Goal: Task Accomplishment & Management: Complete application form

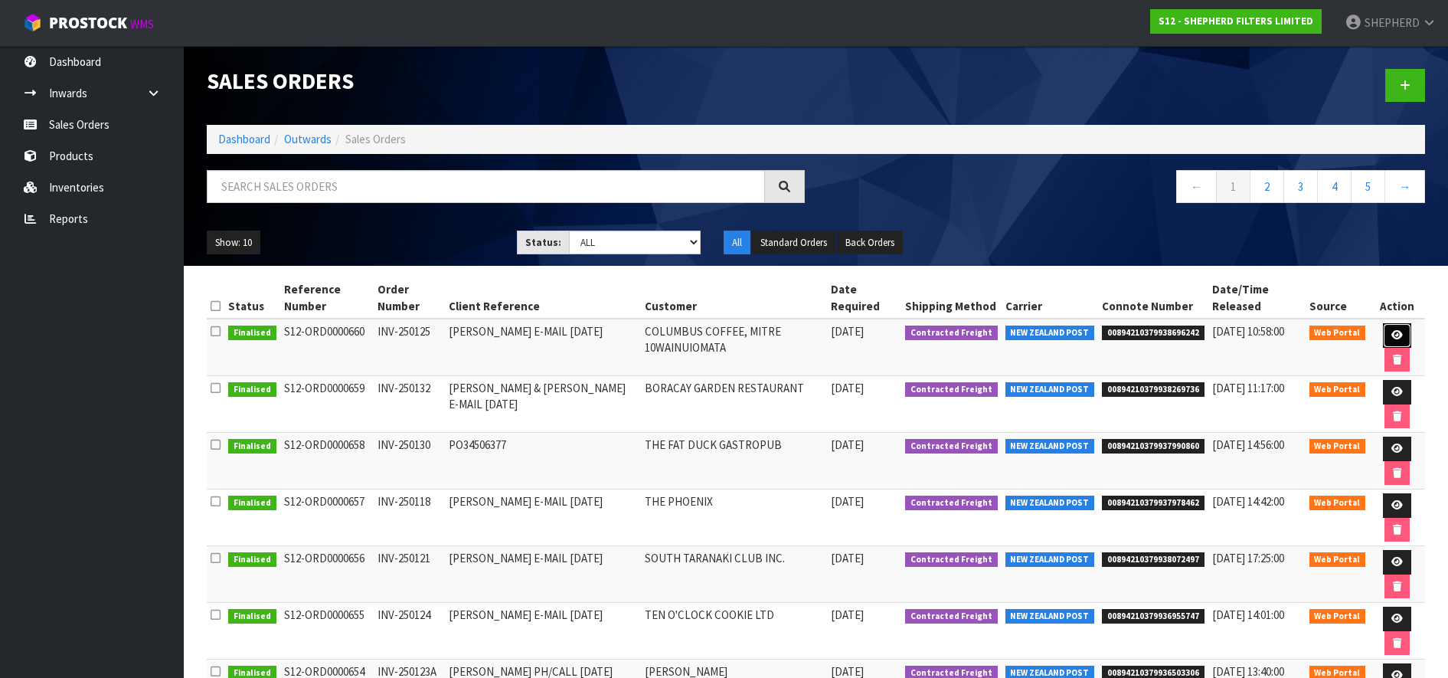
click at [1394, 329] on link at bounding box center [1397, 335] width 28 height 25
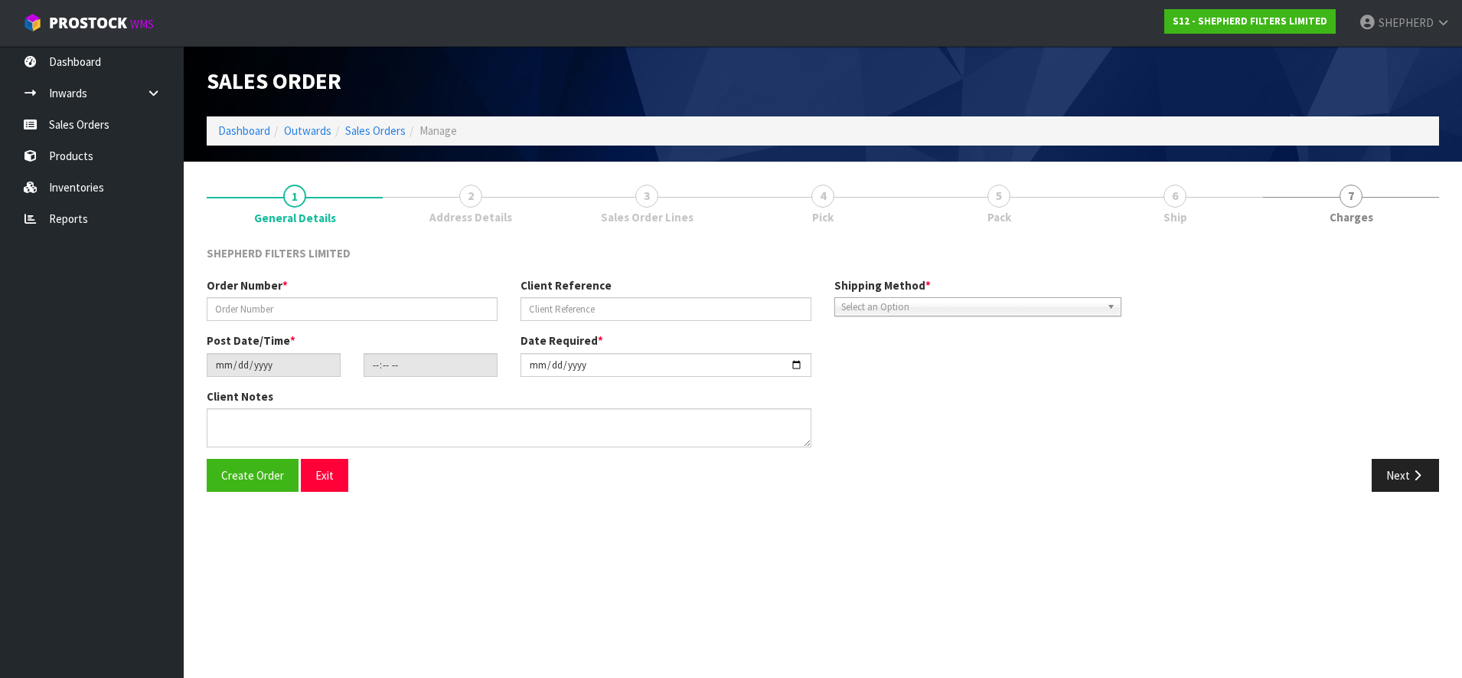
type input "INV-250125"
type input "[PERSON_NAME] E-MAIL [DATE]"
type input "[DATE]"
type input "16:53:00.000"
type input "[DATE]"
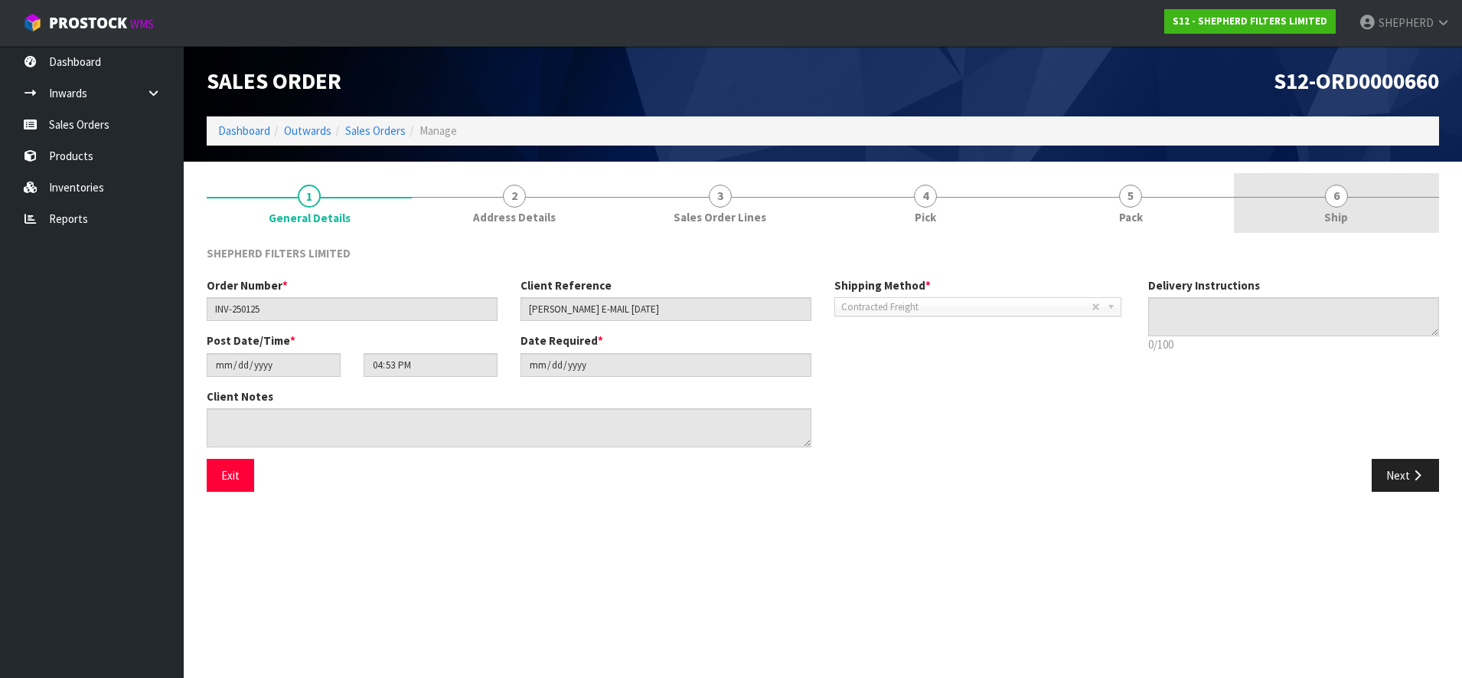
click at [1335, 197] on span "6" at bounding box center [1336, 196] width 23 height 23
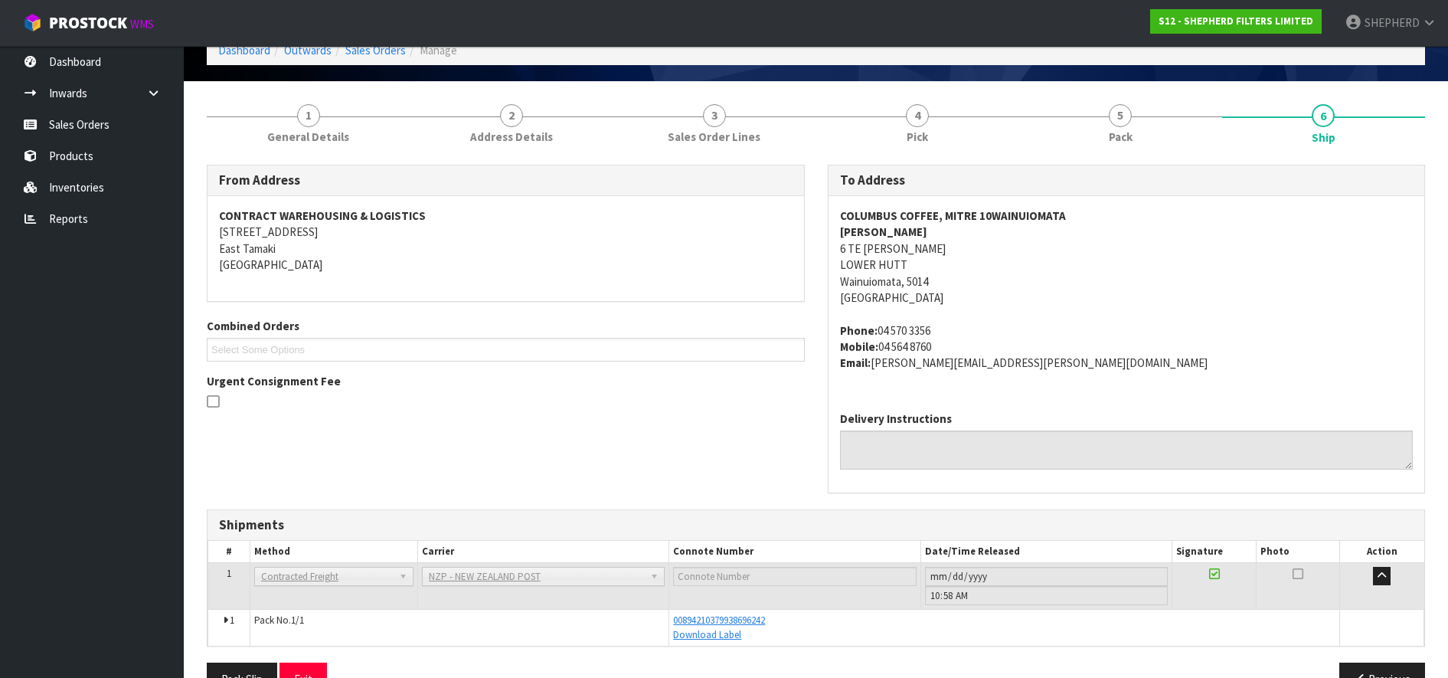
scroll to position [122, 0]
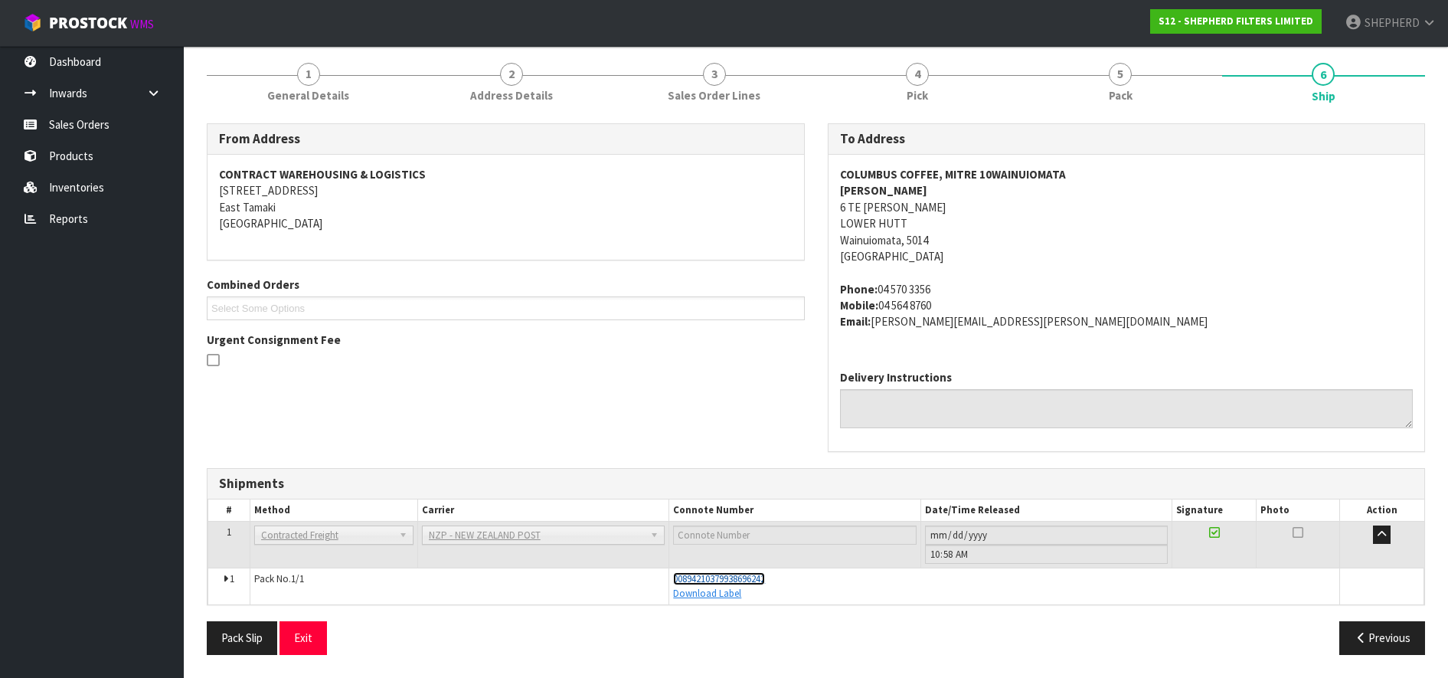
click at [761, 576] on span "00894210379938696242" at bounding box center [719, 578] width 92 height 13
click at [51, 126] on link "Sales Orders" at bounding box center [92, 124] width 184 height 31
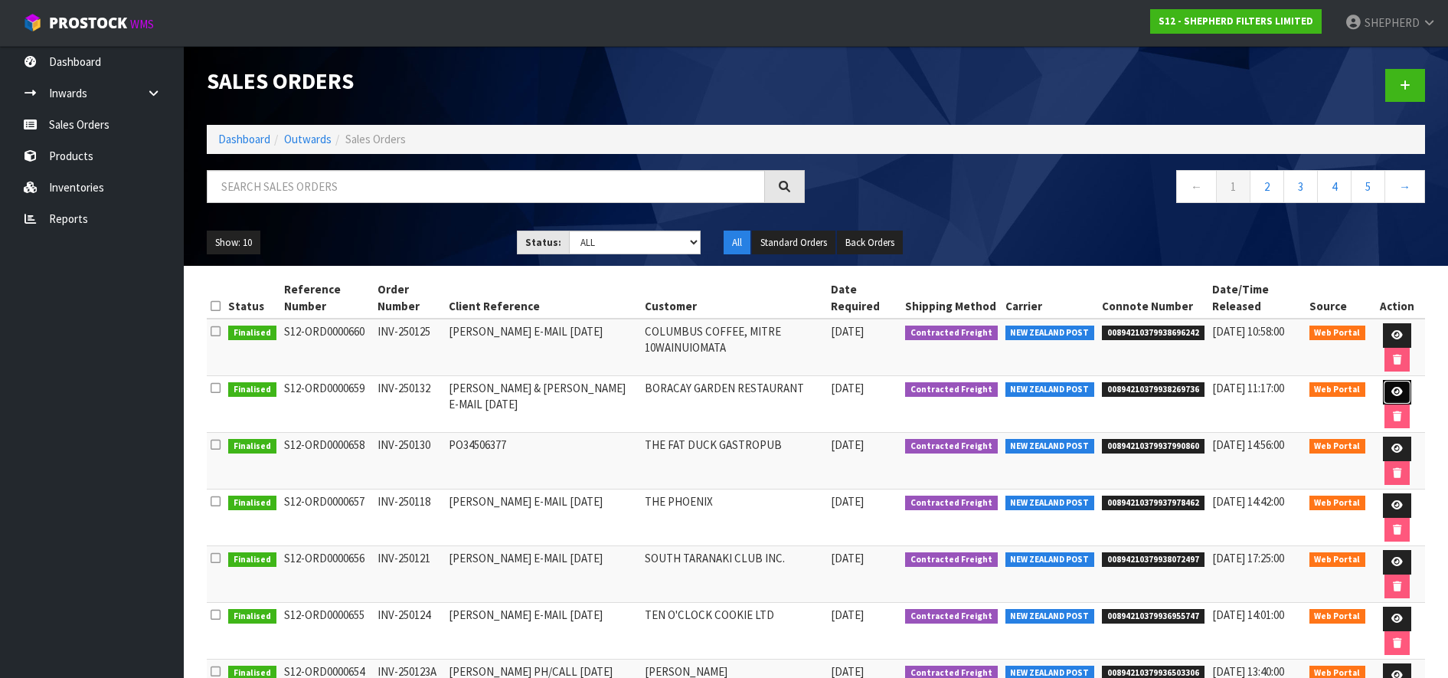
click at [1396, 387] on icon at bounding box center [1396, 392] width 11 height 10
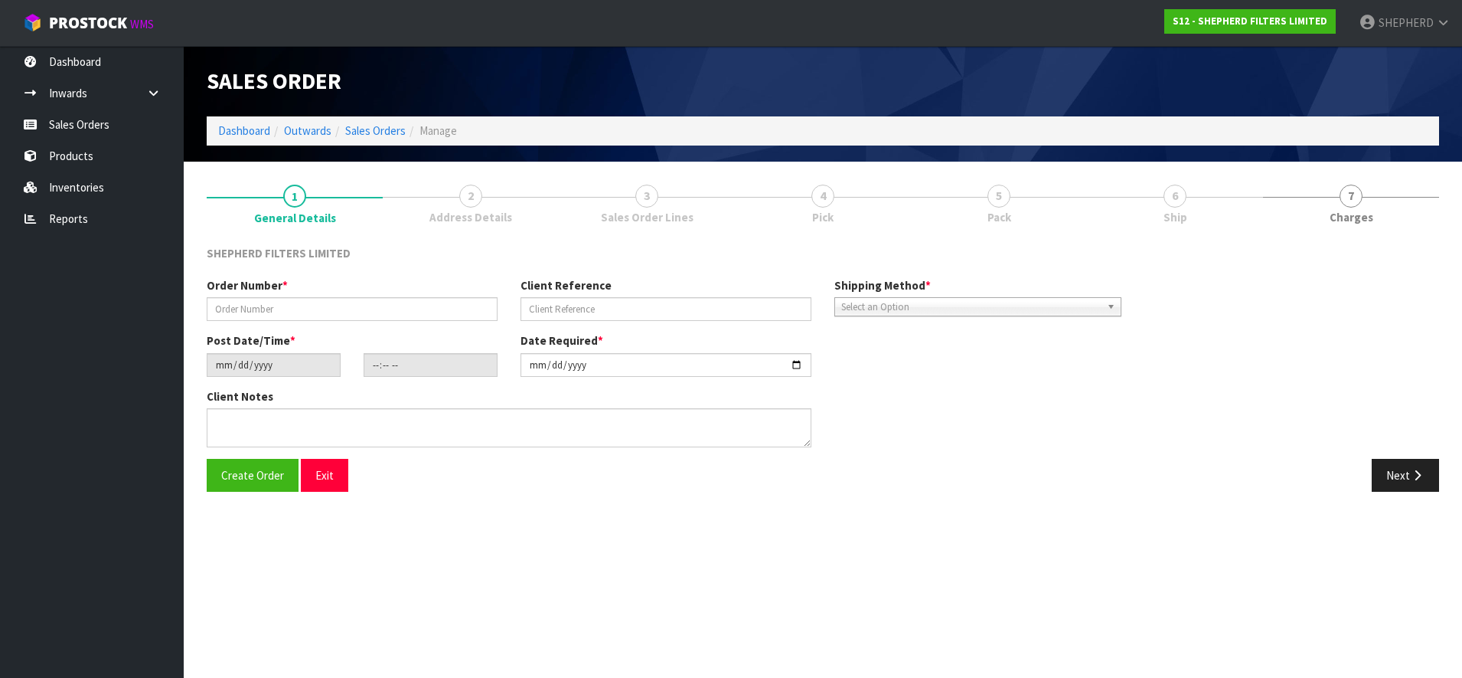
type input "INV-250132"
type input "[PERSON_NAME] & [PERSON_NAME] E-MAIL [DATE]"
type input "[DATE]"
type input "16:47:00.000"
type input "[DATE]"
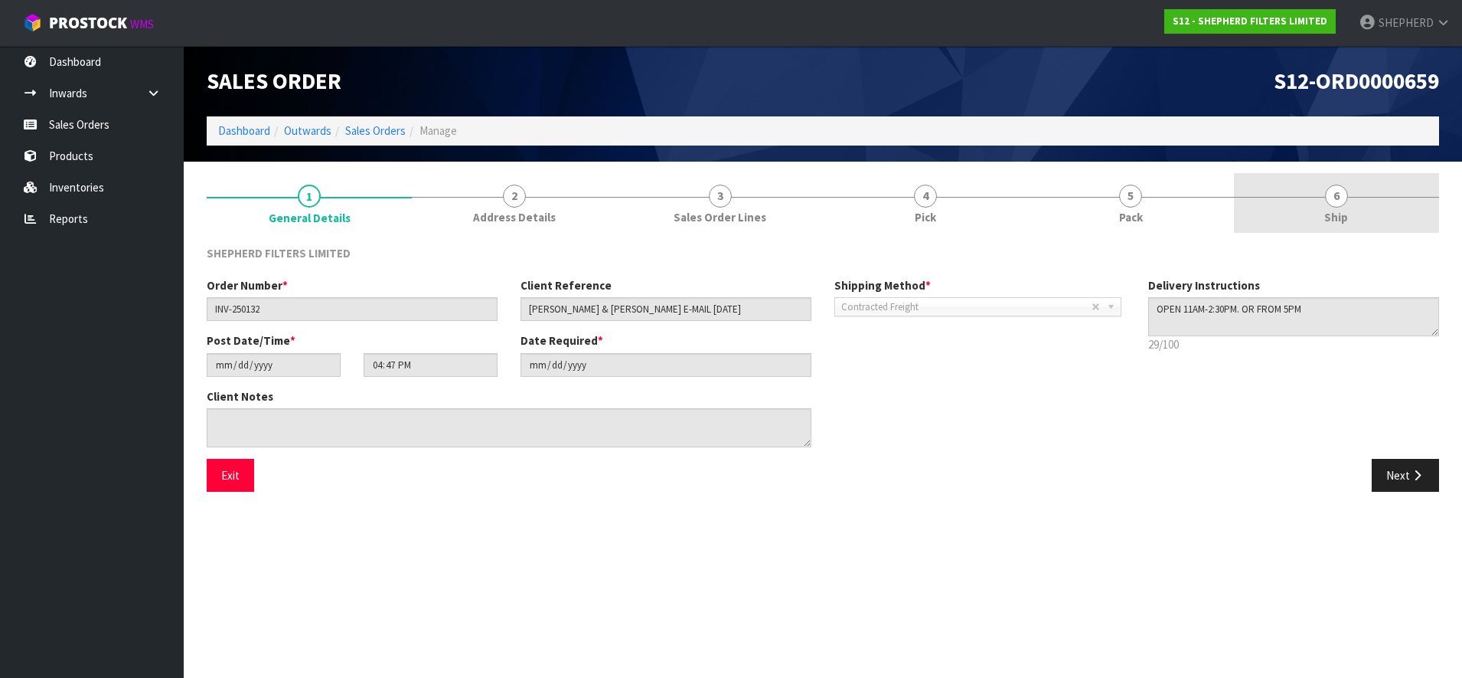
click at [1338, 198] on span "6" at bounding box center [1336, 196] width 23 height 23
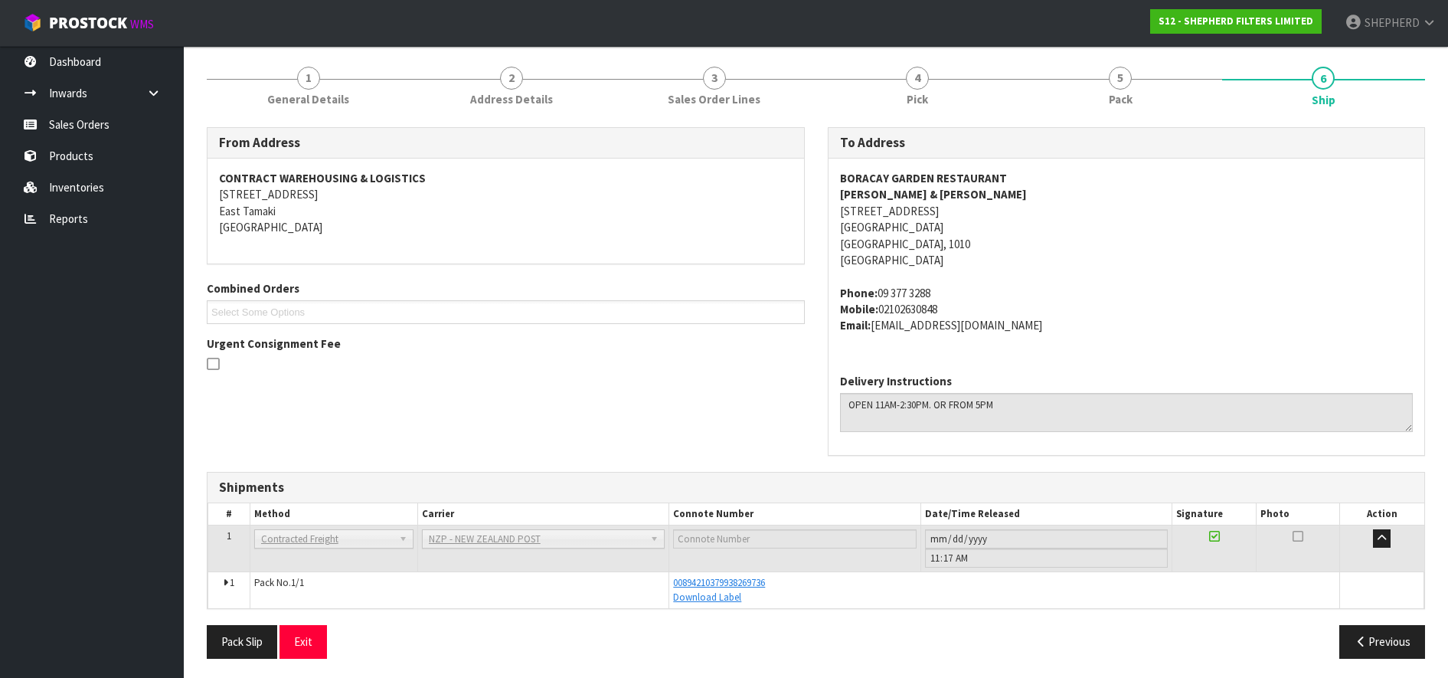
scroll to position [122, 0]
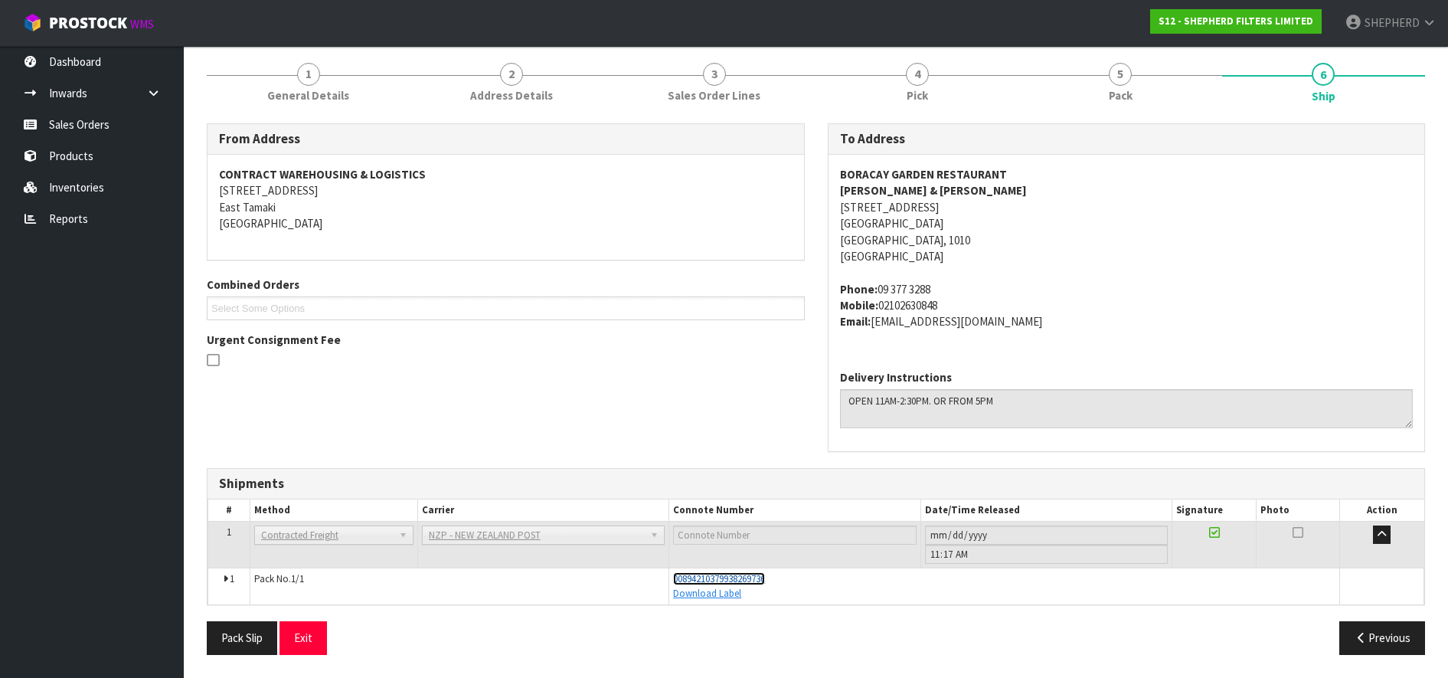
click at [745, 577] on span "00894210379938269736" at bounding box center [719, 578] width 92 height 13
click at [75, 118] on link "Sales Orders" at bounding box center [92, 124] width 184 height 31
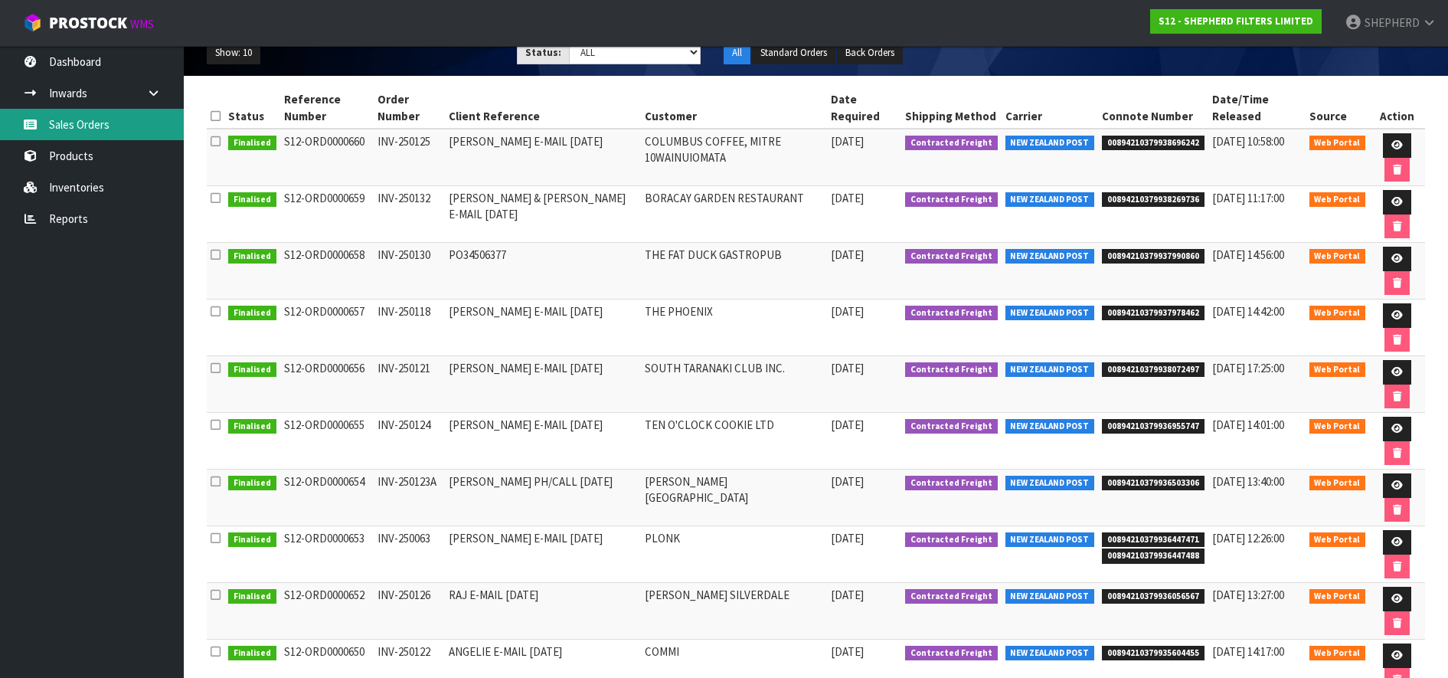
scroll to position [191, 0]
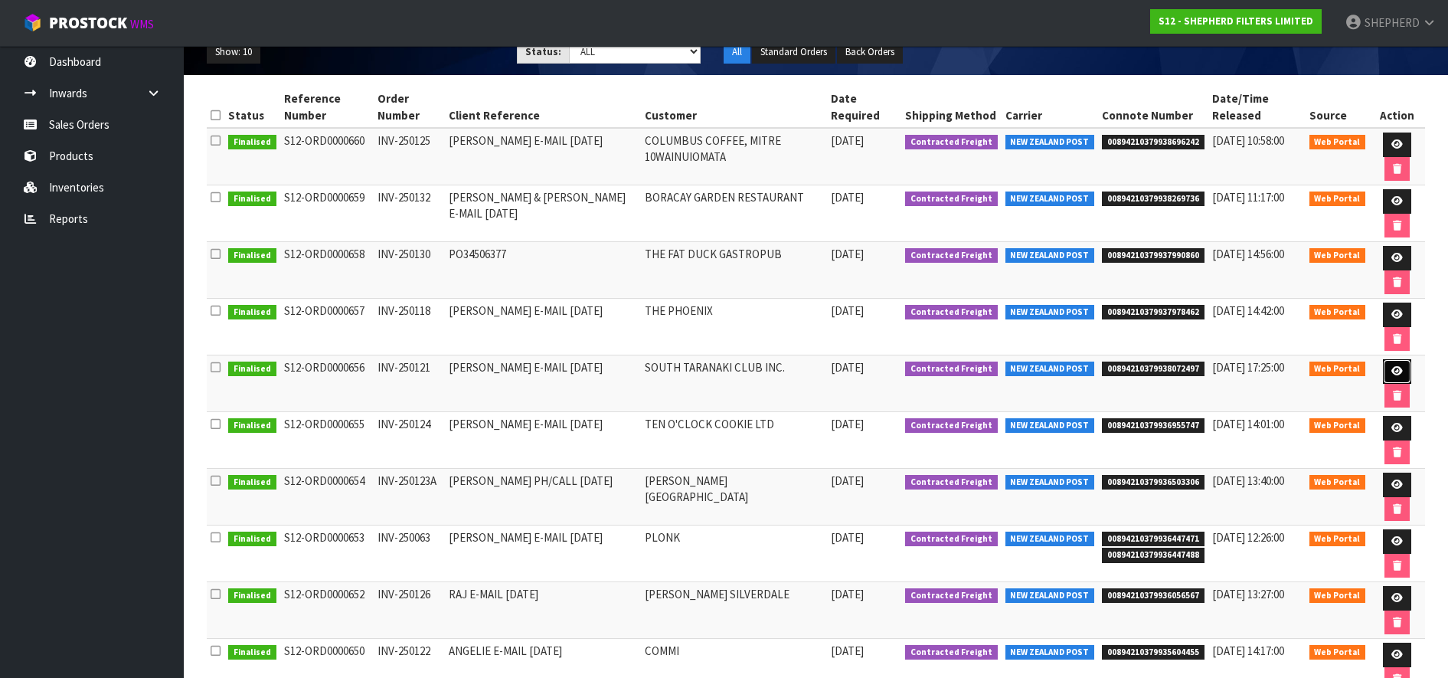
click at [1398, 373] on icon at bounding box center [1396, 371] width 11 height 10
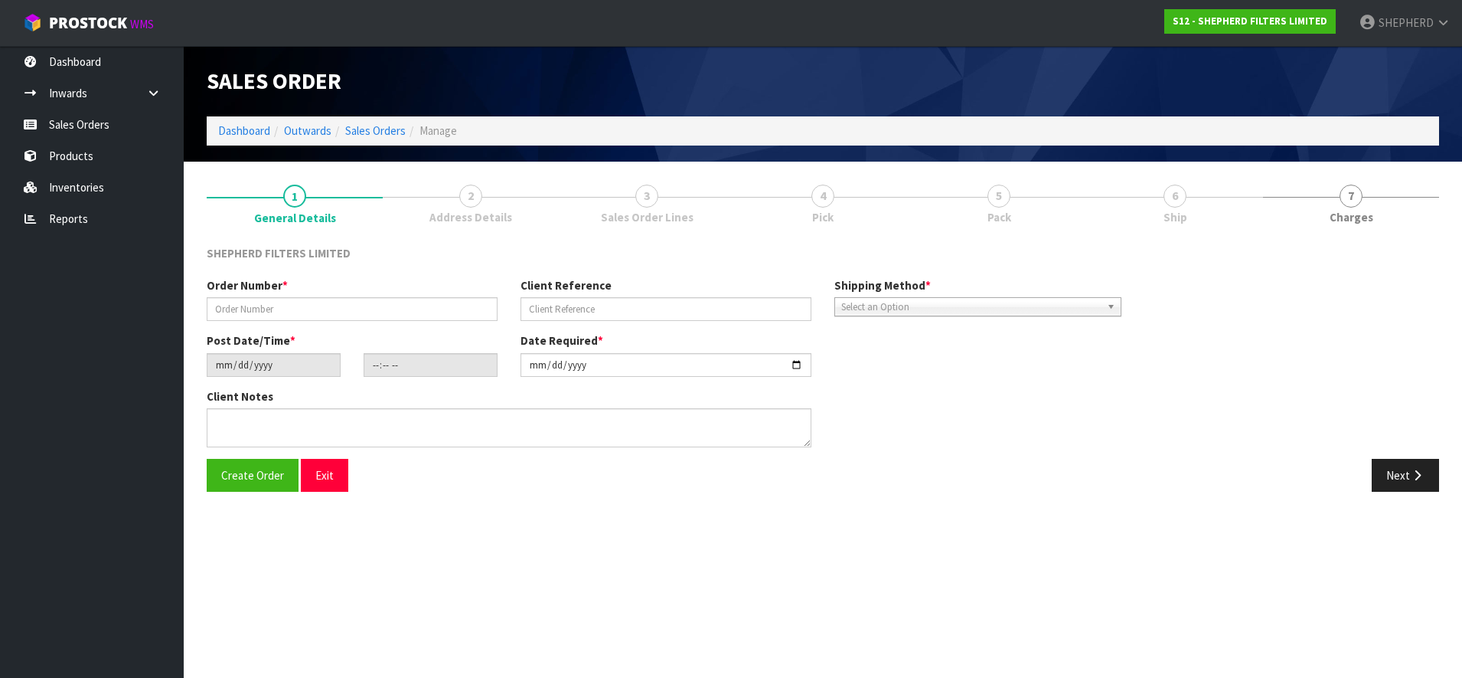
type input "INV-250121"
type input "[PERSON_NAME] E-MAIL [DATE]"
type input "[DATE]"
type input "21:43:00.000"
type input "[DATE]"
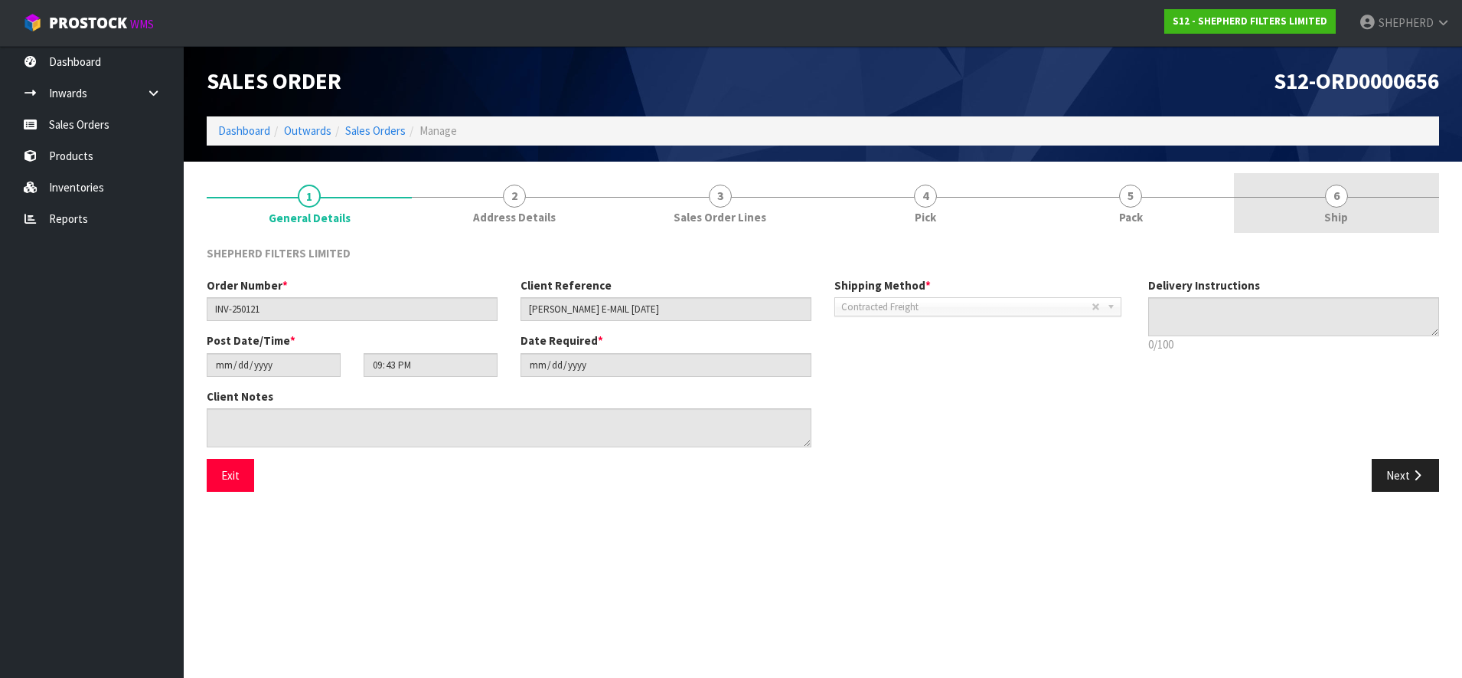
click at [1335, 198] on span "6" at bounding box center [1336, 196] width 23 height 23
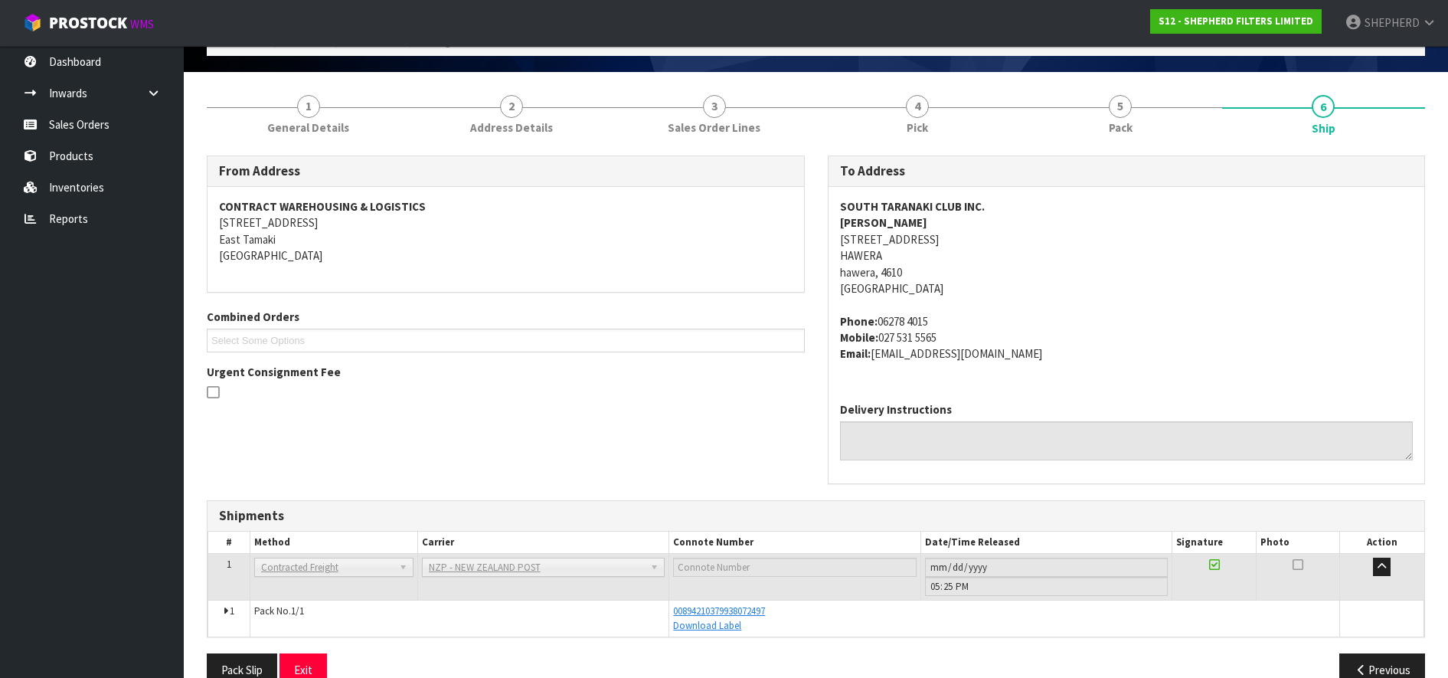
scroll to position [122, 0]
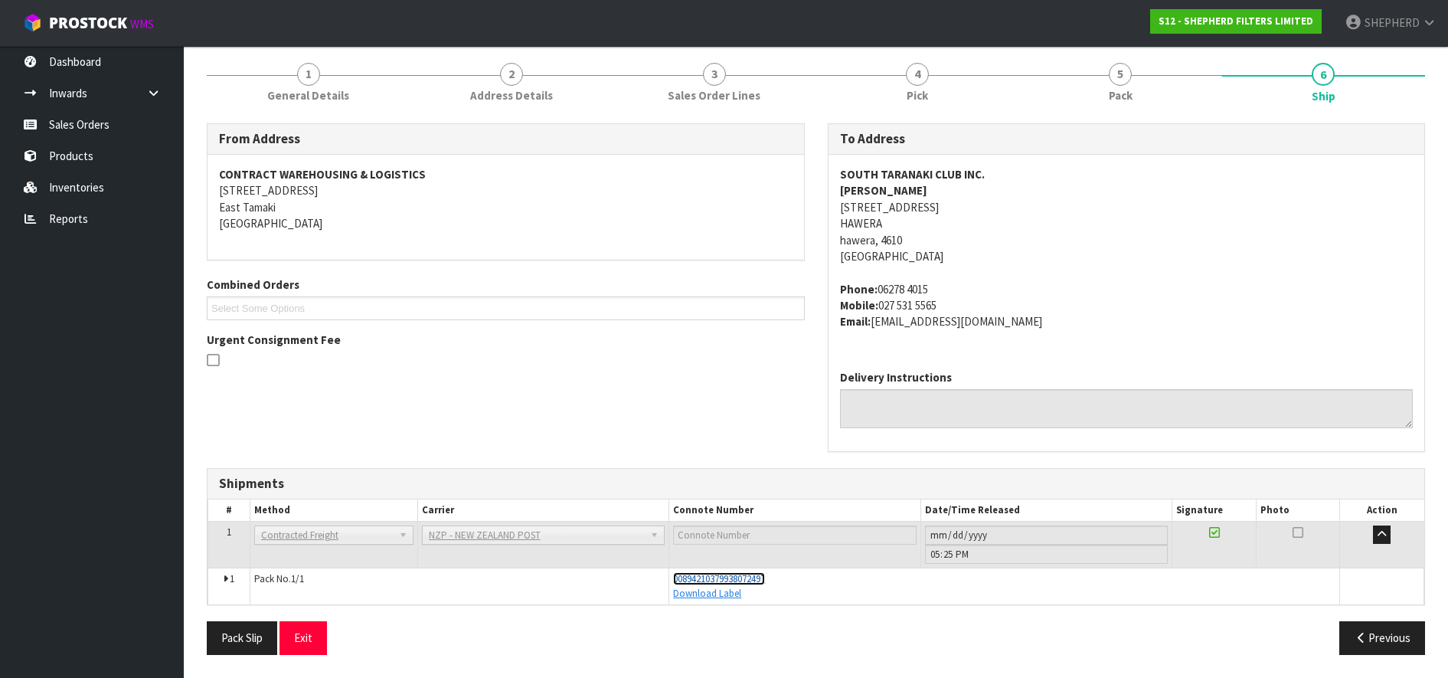
click at [752, 574] on span "00894210379938072497" at bounding box center [719, 578] width 92 height 13
click at [88, 132] on link "Sales Orders" at bounding box center [92, 124] width 184 height 31
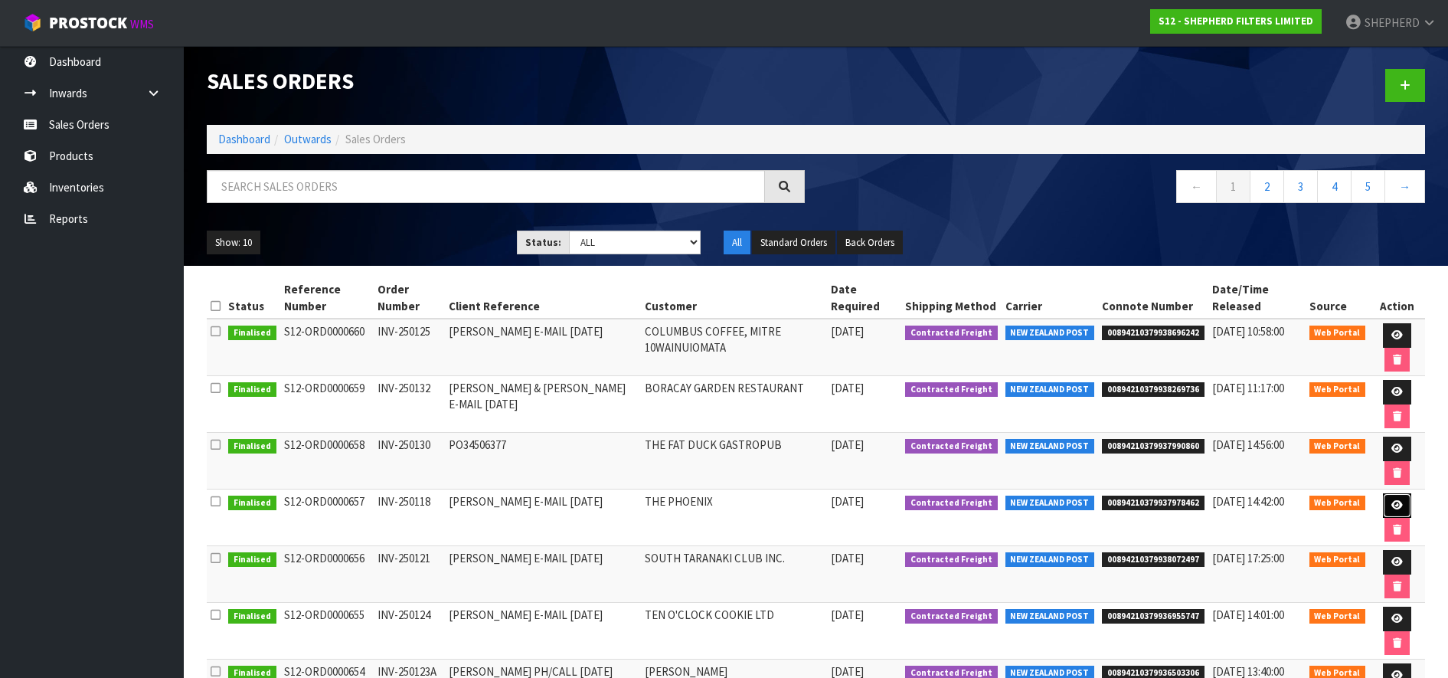
click at [1394, 501] on icon at bounding box center [1396, 505] width 11 height 10
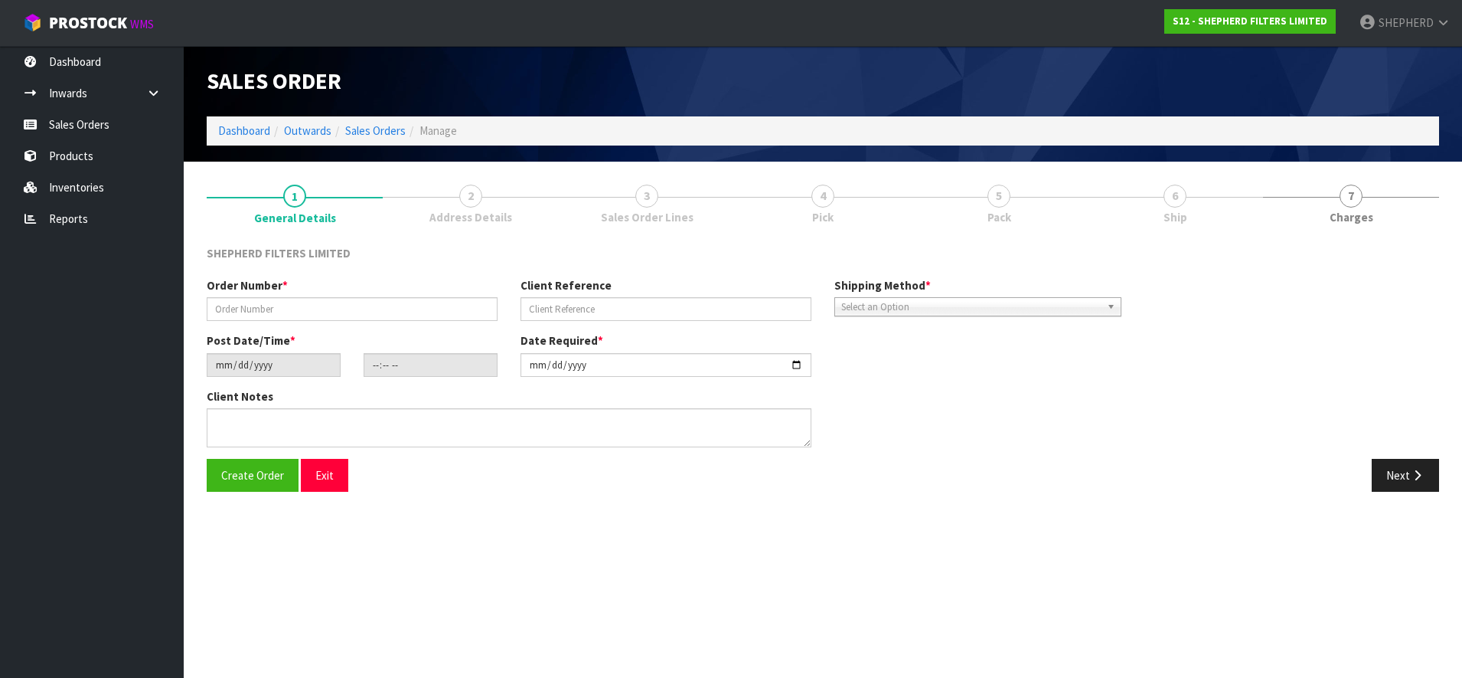
type input "INV-250118"
type input "[PERSON_NAME] E-MAIL [DATE]"
type input "[DATE]"
type input "16:47:00.000"
type input "[DATE]"
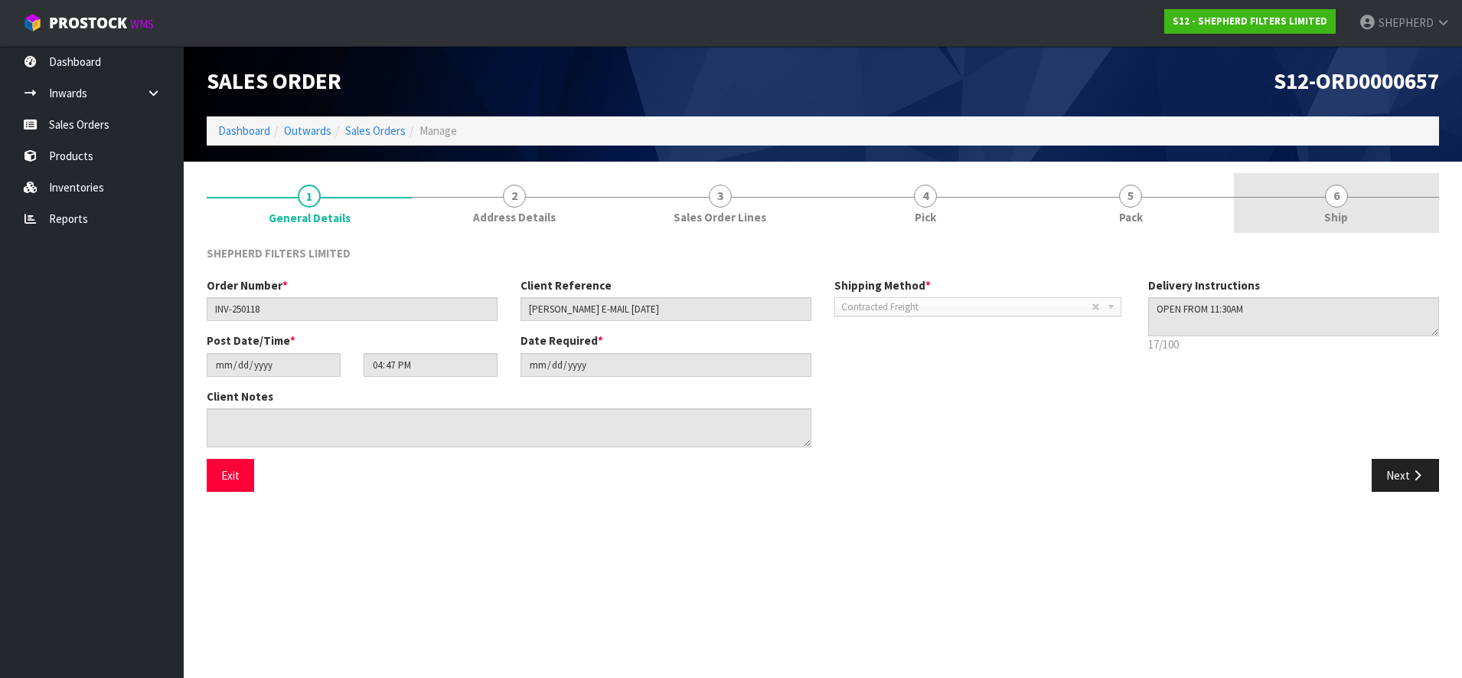
click at [1335, 199] on span "6" at bounding box center [1336, 196] width 23 height 23
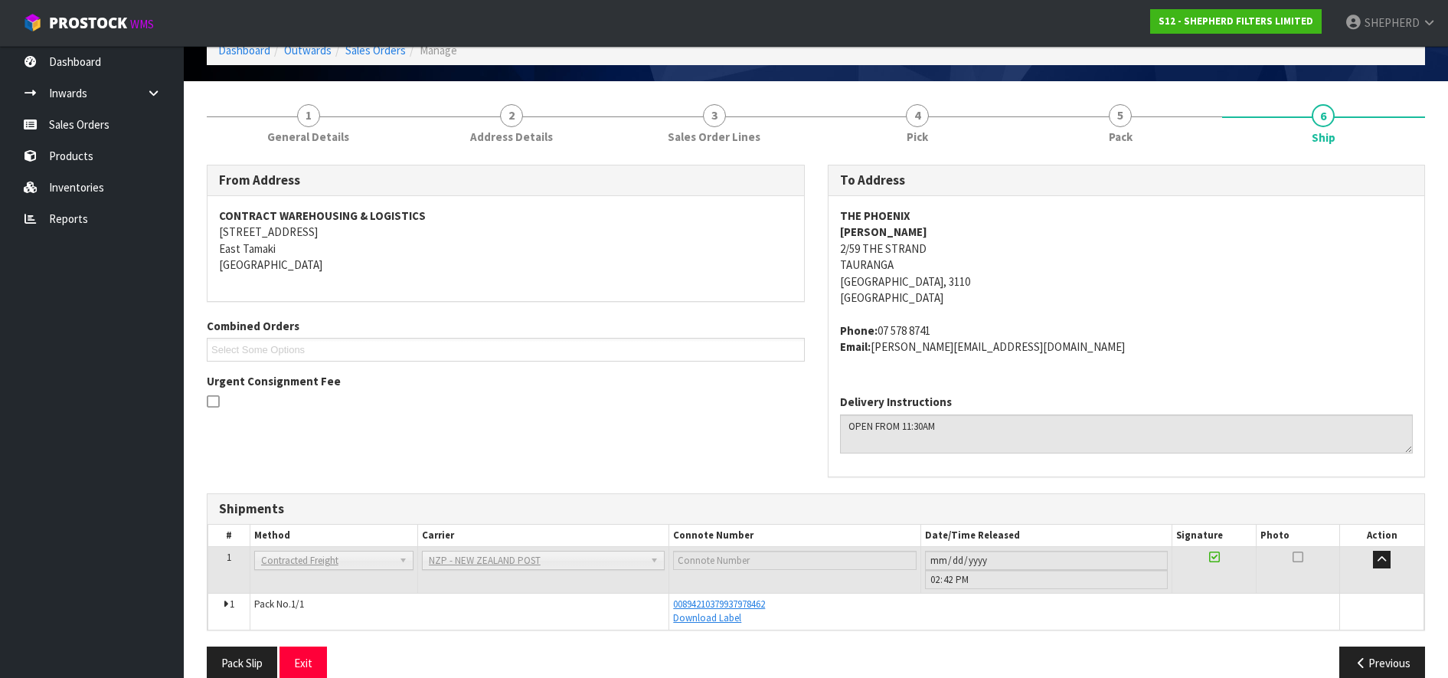
scroll to position [105, 0]
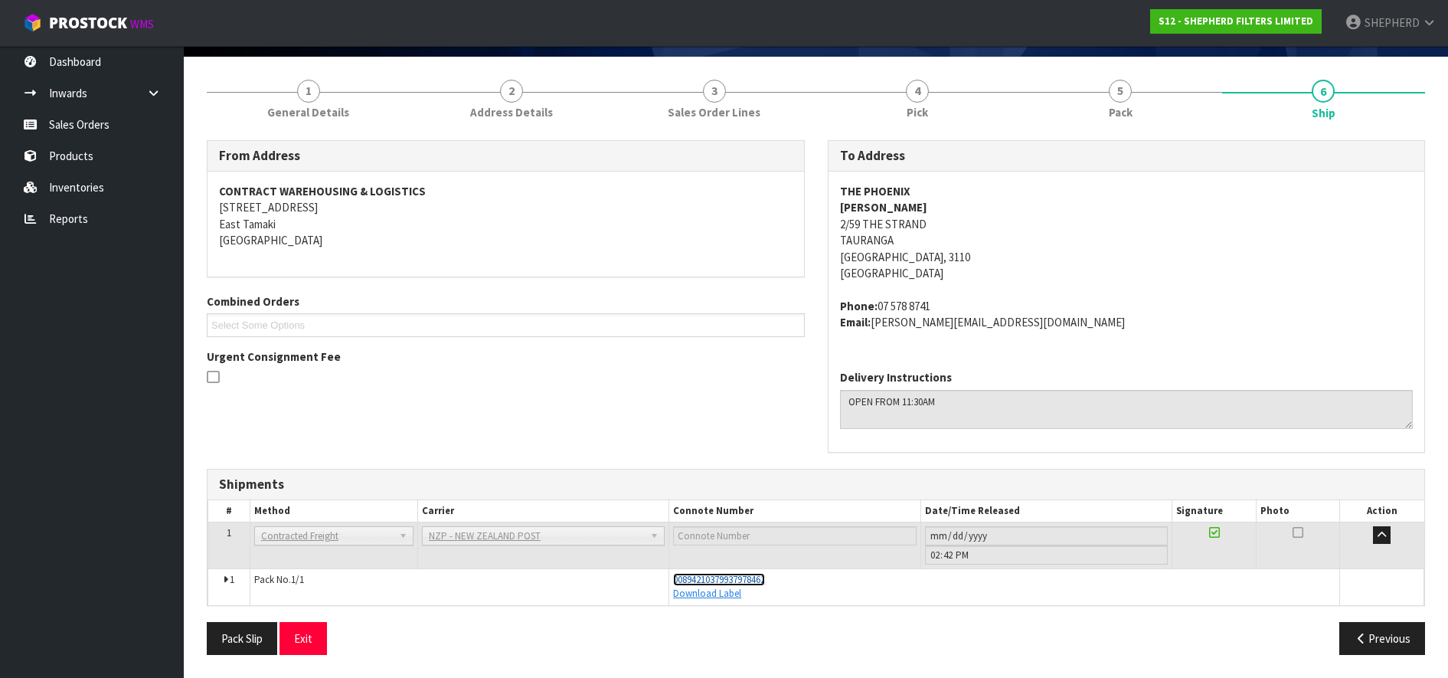
click at [756, 579] on span "00894210379937978462" at bounding box center [719, 579] width 92 height 13
click at [94, 119] on link "Sales Orders" at bounding box center [92, 124] width 184 height 31
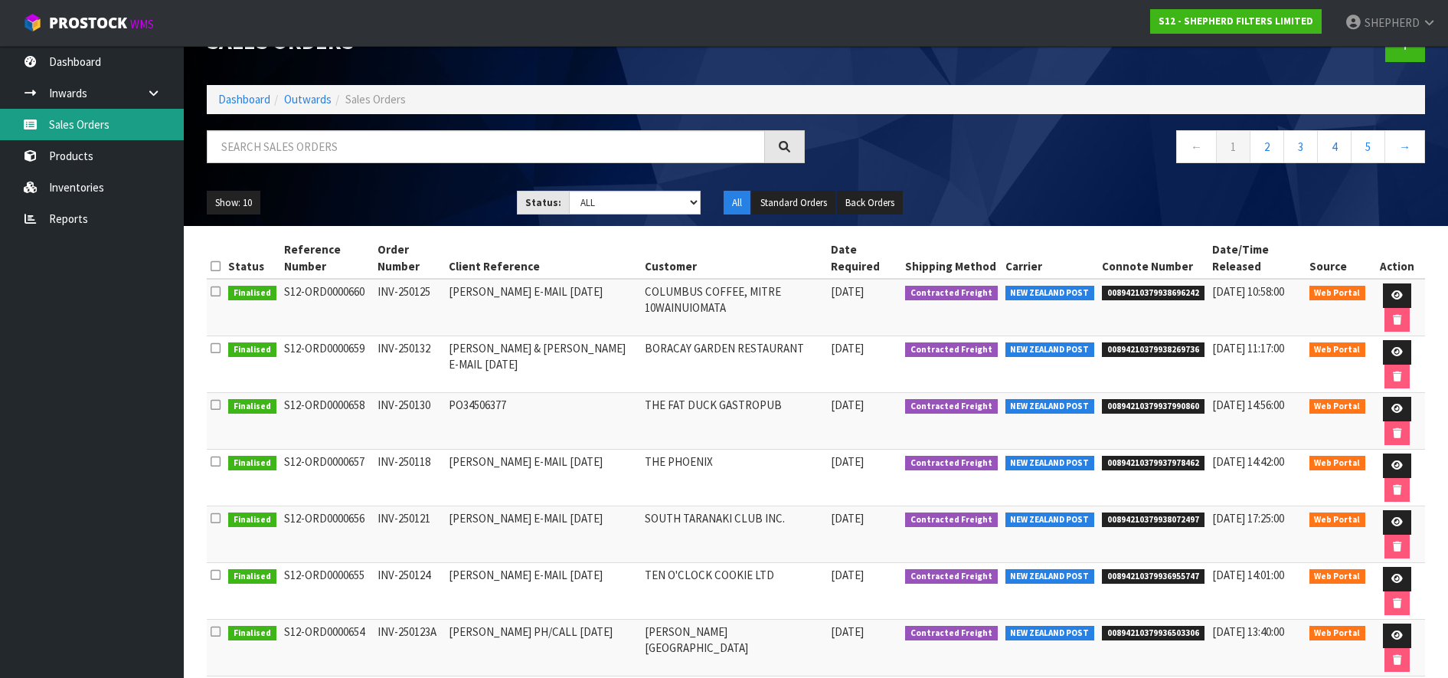
scroll to position [276, 0]
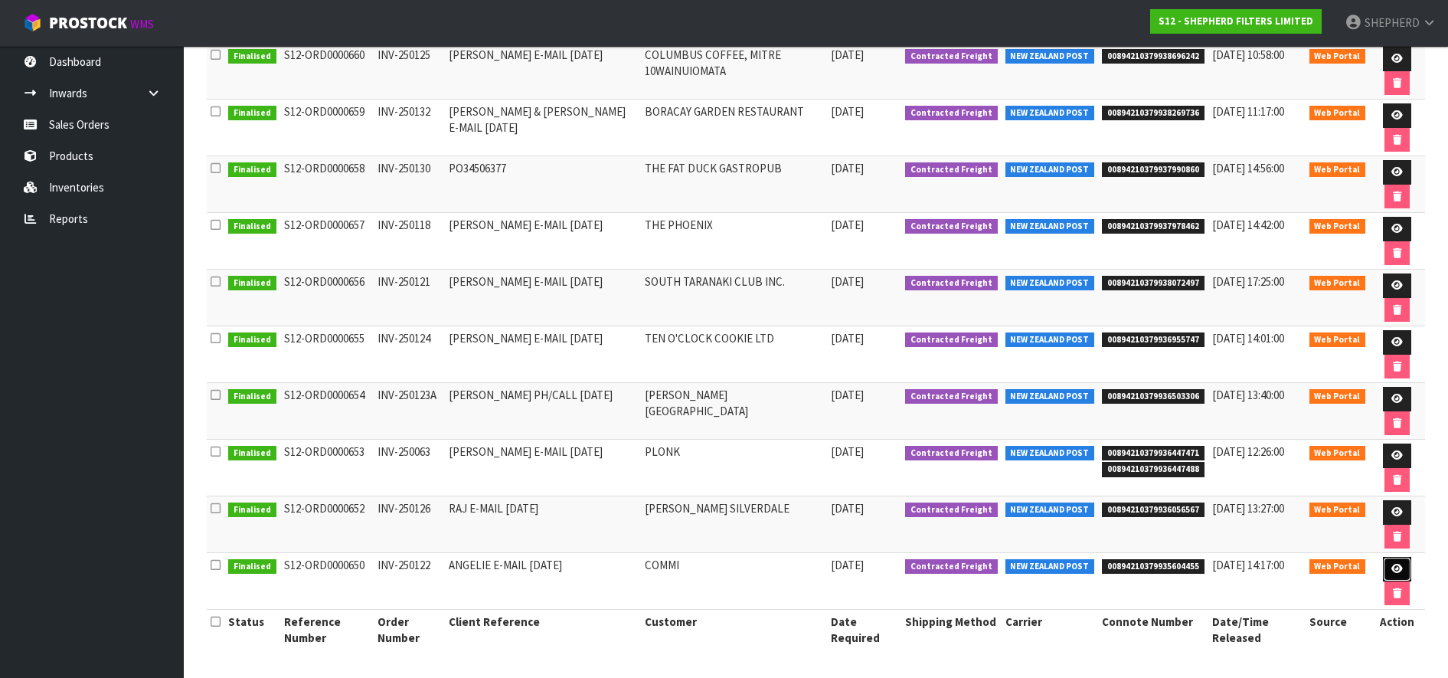
click at [1387, 570] on link at bounding box center [1397, 569] width 28 height 25
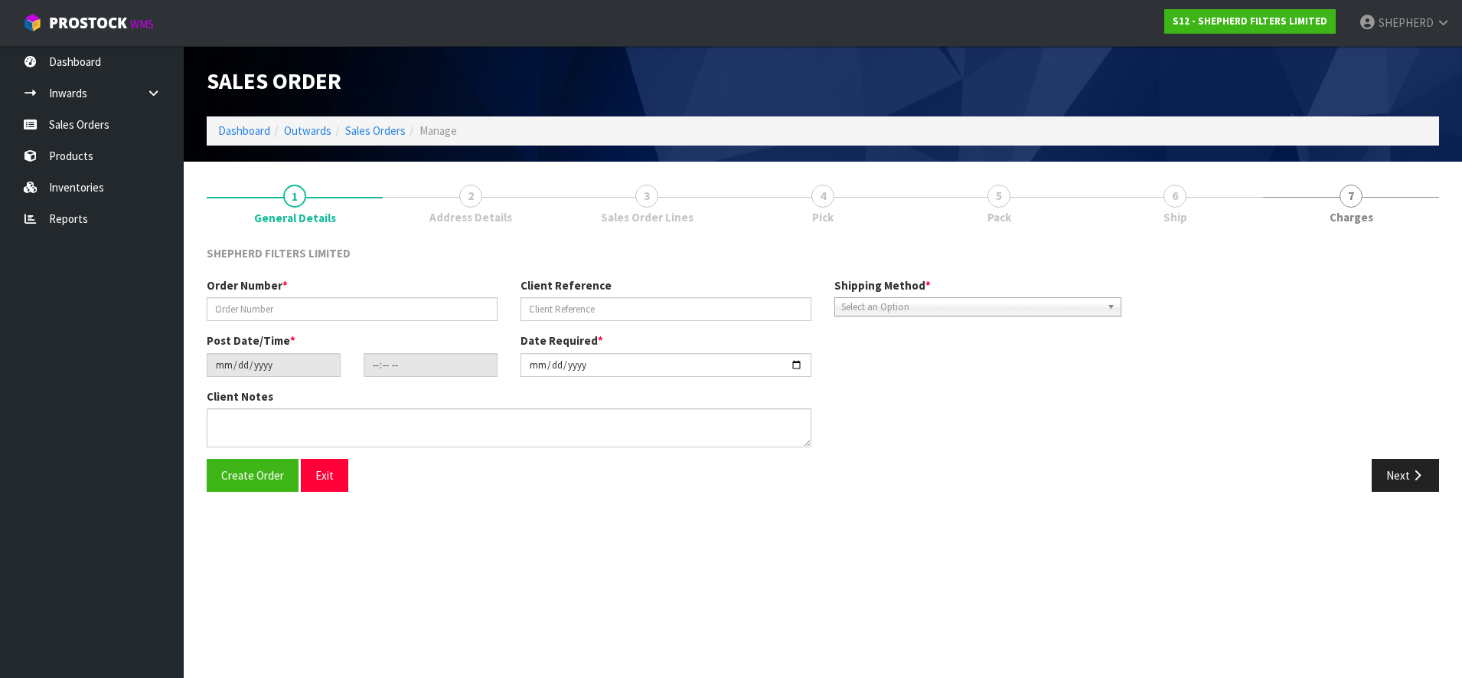
type input "INV-250122"
type input "ANGELIE E-MAIL [DATE]"
type input "[DATE]"
type input "17:31:00.000"
type input "[DATE]"
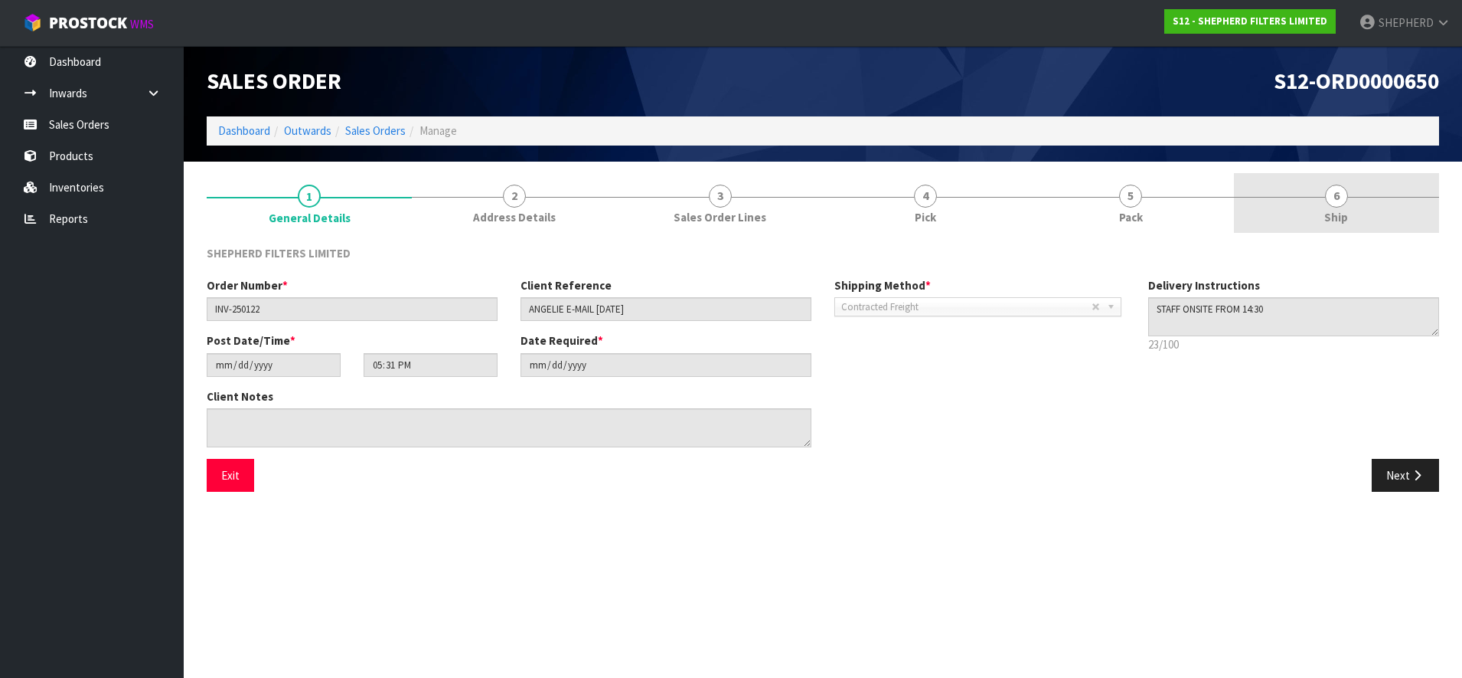
click at [1335, 201] on span "6" at bounding box center [1336, 196] width 23 height 23
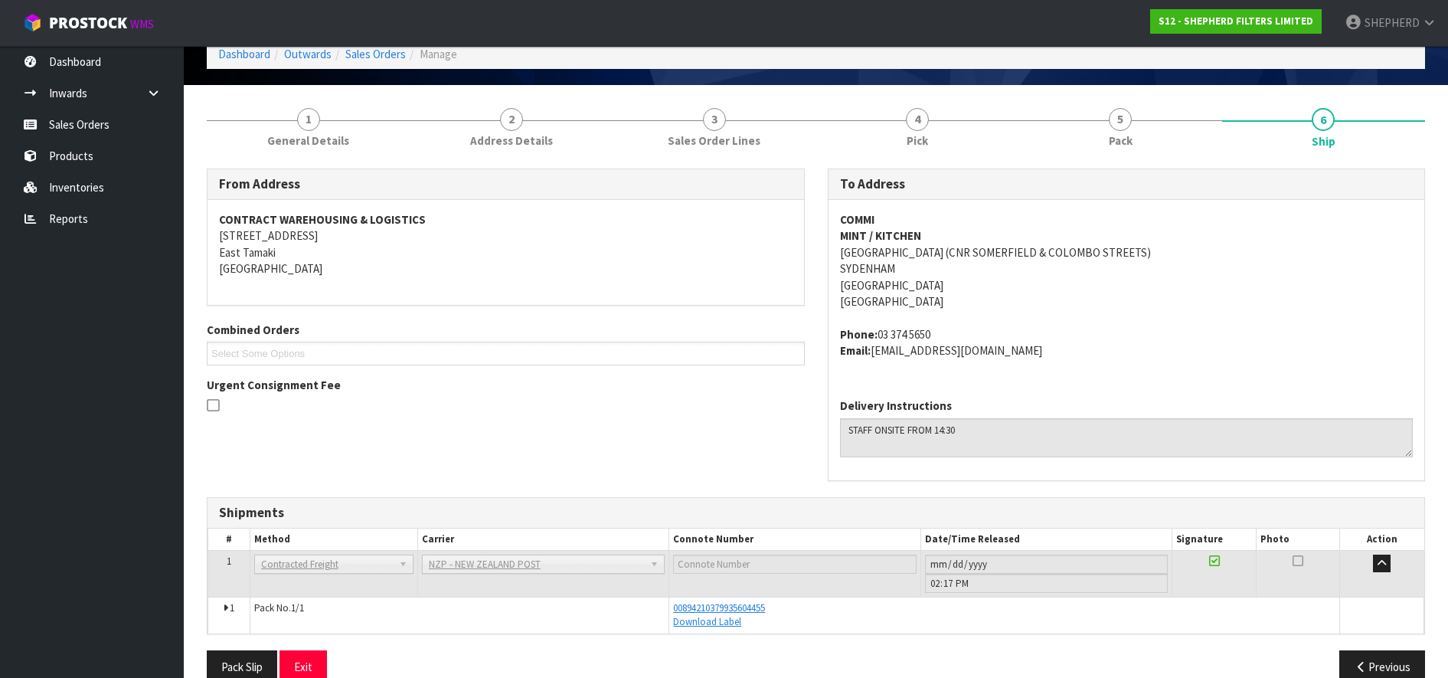
scroll to position [105, 0]
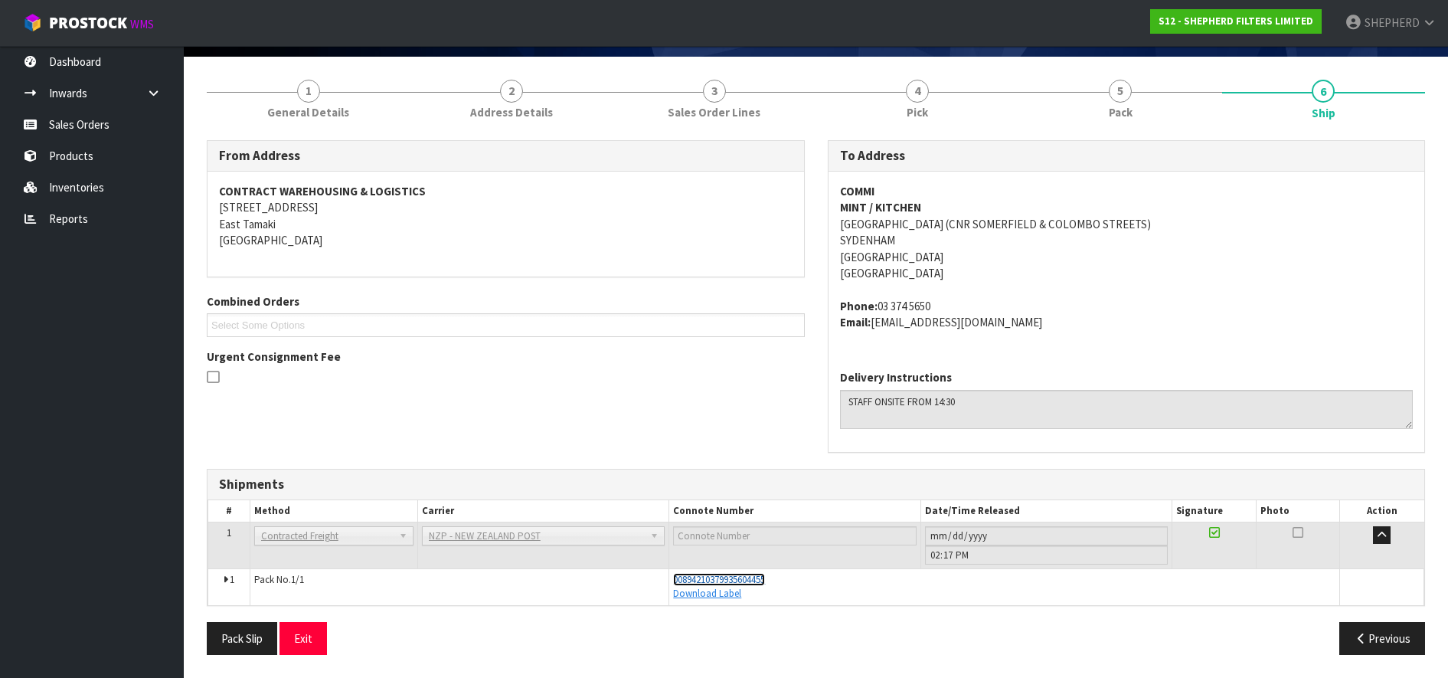
click at [753, 573] on span "00894210379935604455" at bounding box center [719, 579] width 92 height 13
click at [82, 127] on link "Sales Orders" at bounding box center [92, 124] width 184 height 31
